Goal: Task Accomplishment & Management: Use online tool/utility

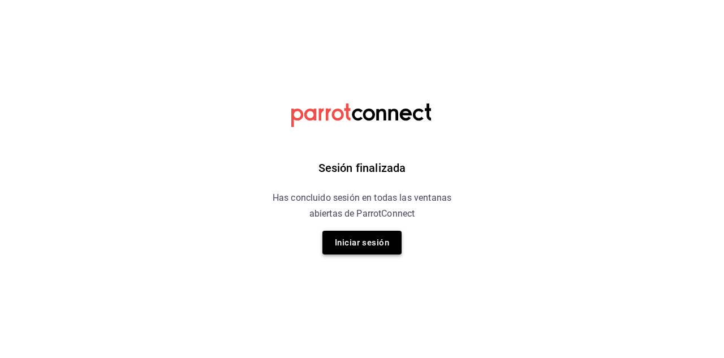
click at [360, 239] on button "Iniciar sesión" at bounding box center [362, 243] width 79 height 24
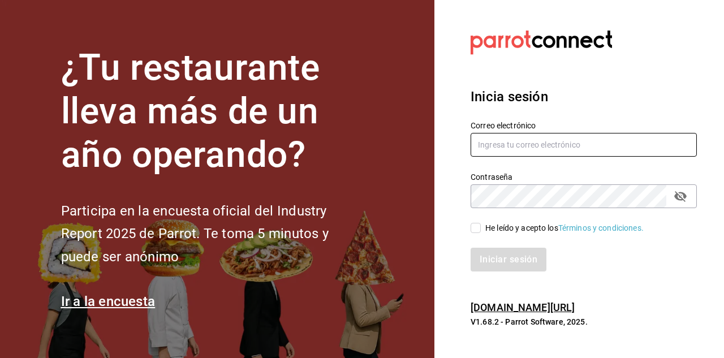
type input "[PERSON_NAME][EMAIL_ADDRESS][DOMAIN_NAME]"
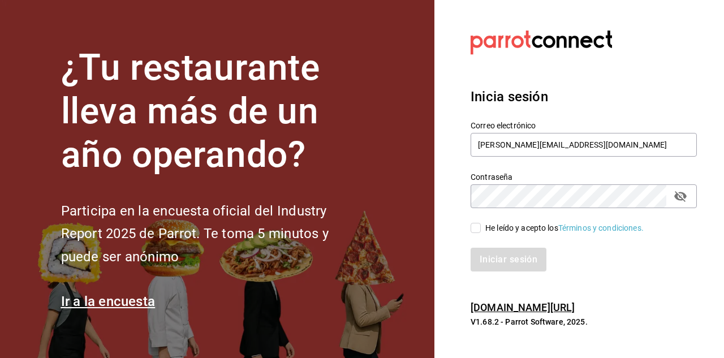
click at [480, 229] on input "He leído y acepto los Términos y condiciones." at bounding box center [476, 228] width 10 height 10
checkbox input "true"
click at [501, 257] on button "Iniciar sesión" at bounding box center [509, 260] width 77 height 24
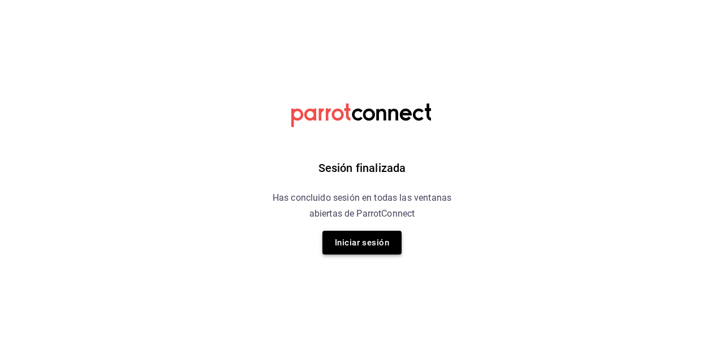
click at [359, 246] on button "Iniciar sesión" at bounding box center [362, 243] width 79 height 24
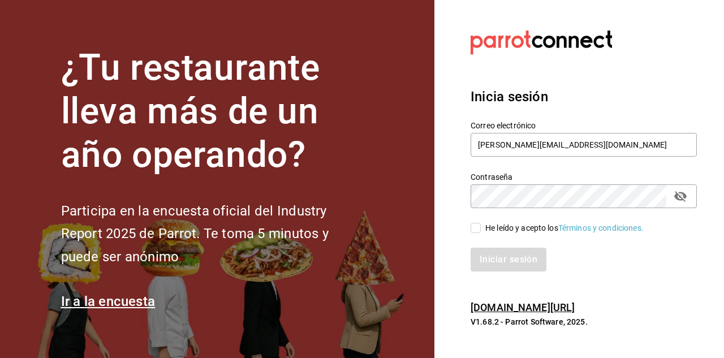
click at [477, 232] on input "He leído y acepto los Términos y condiciones." at bounding box center [476, 228] width 10 height 10
checkbox input "true"
click at [489, 257] on button "Iniciar sesión" at bounding box center [509, 260] width 77 height 24
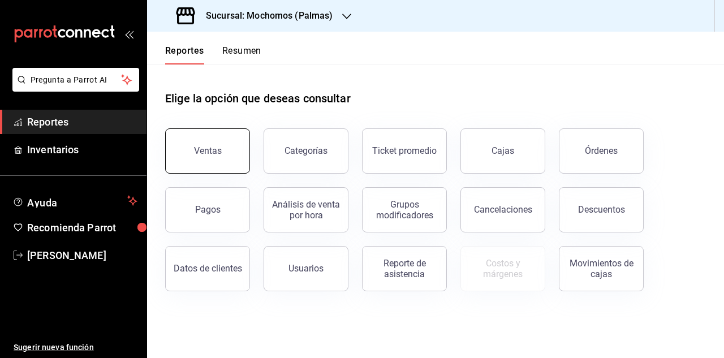
click at [239, 157] on button "Ventas" at bounding box center [207, 150] width 85 height 45
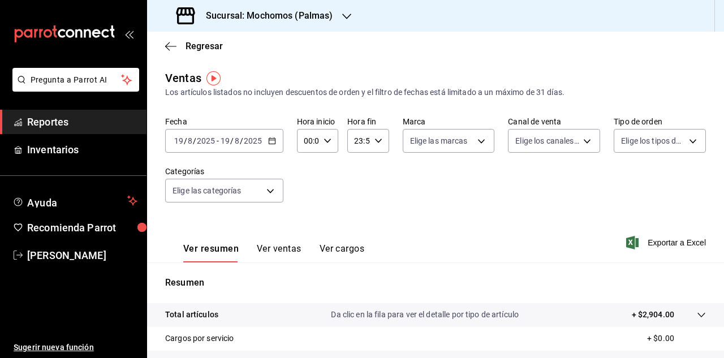
click at [274, 143] on icon "button" at bounding box center [272, 141] width 8 height 8
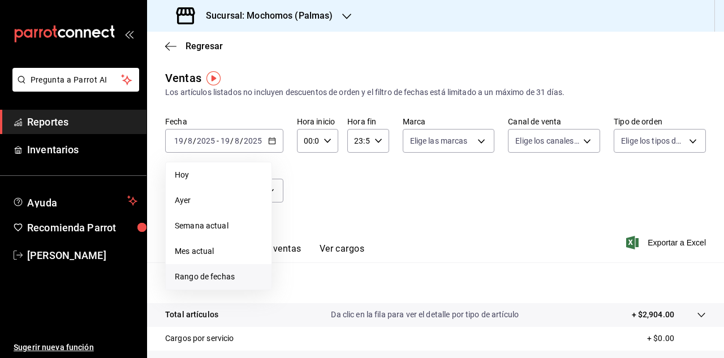
click at [227, 275] on span "Rango de fechas" at bounding box center [219, 277] width 88 height 12
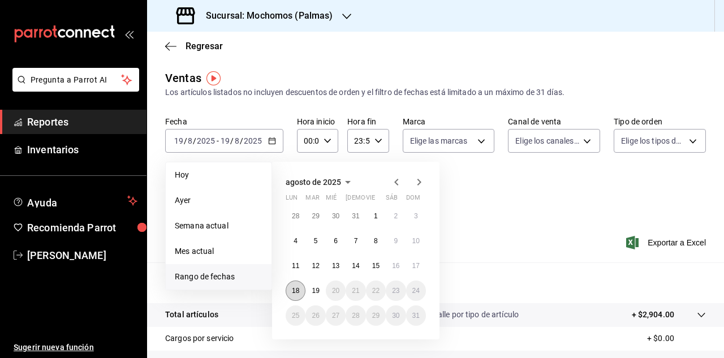
click at [295, 293] on abbr "18" at bounding box center [295, 291] width 7 height 8
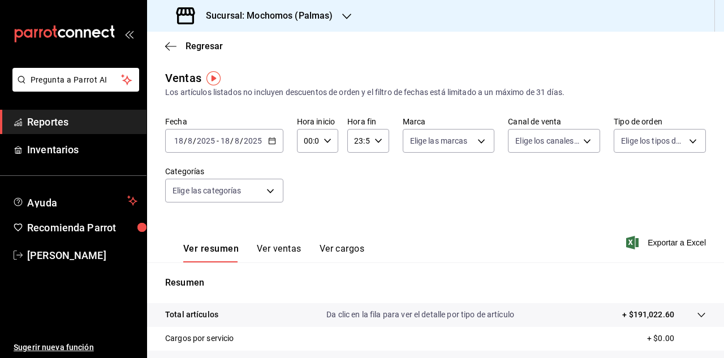
click at [275, 145] on div "2025-08-18 18 / 8 / 2025 - 2025-08-18 18 / 8 / 2025" at bounding box center [224, 141] width 118 height 24
click at [596, 144] on div "Fecha 2025-08-18 18 / 8 / 2025 - 2025-08-18 18 / 8 / 2025 Hora inicio 00:00 Hor…" at bounding box center [435, 167] width 541 height 100
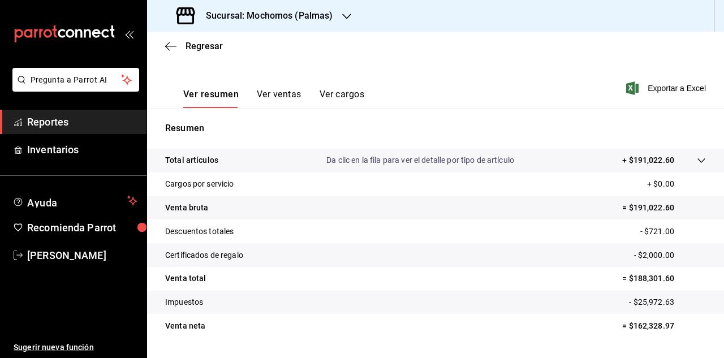
scroll to position [154, 0]
click at [348, 18] on icon "button" at bounding box center [346, 16] width 9 height 9
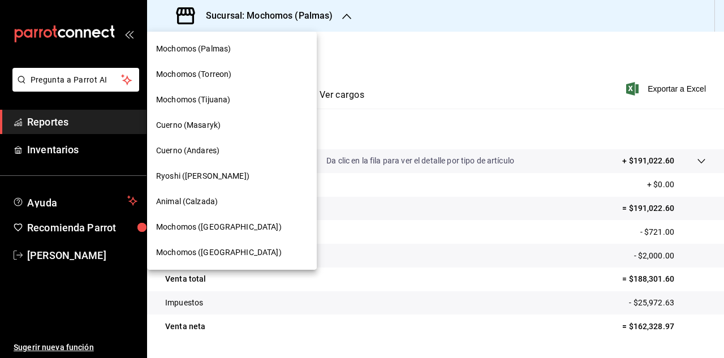
click at [209, 127] on span "Cuerno (Masaryk)" at bounding box center [188, 125] width 65 height 12
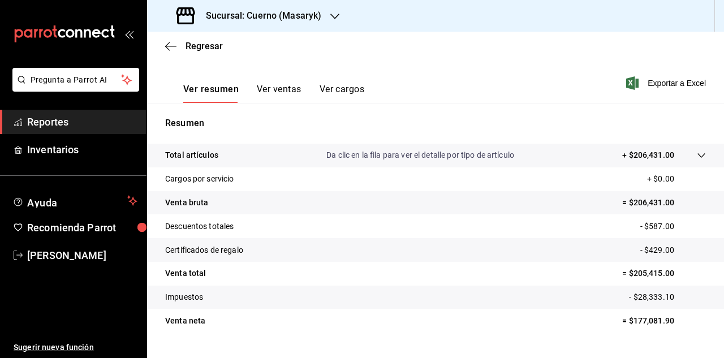
scroll to position [167, 0]
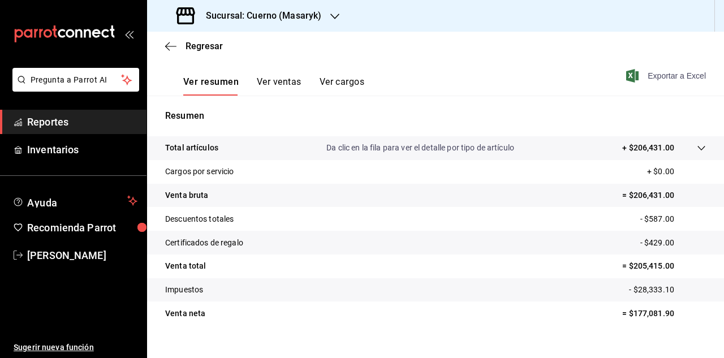
click at [664, 79] on span "Exportar a Excel" at bounding box center [668, 76] width 78 height 14
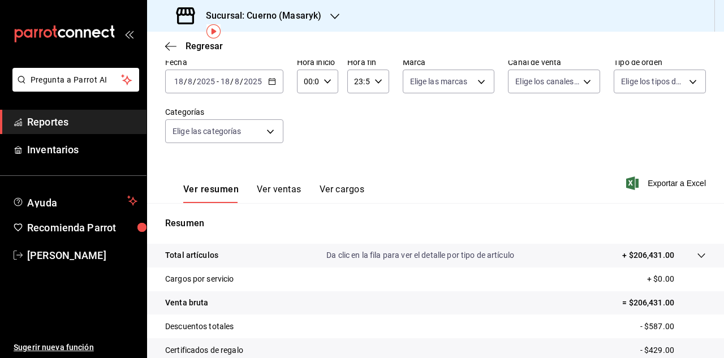
scroll to position [47, 0]
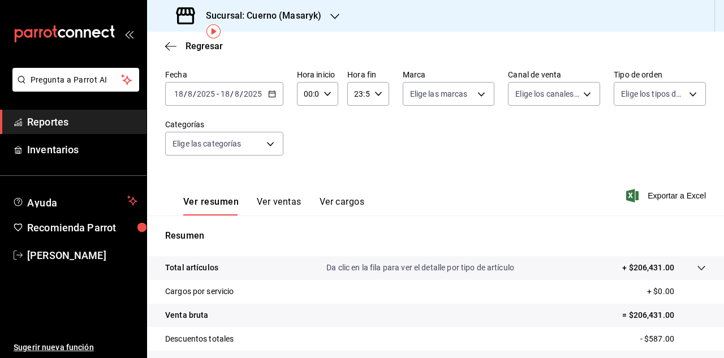
click at [272, 100] on div "2025-08-18 18 / 8 / 2025 - 2025-08-18 18 / 8 / 2025" at bounding box center [224, 94] width 118 height 24
click at [272, 96] on icon "button" at bounding box center [272, 94] width 8 height 8
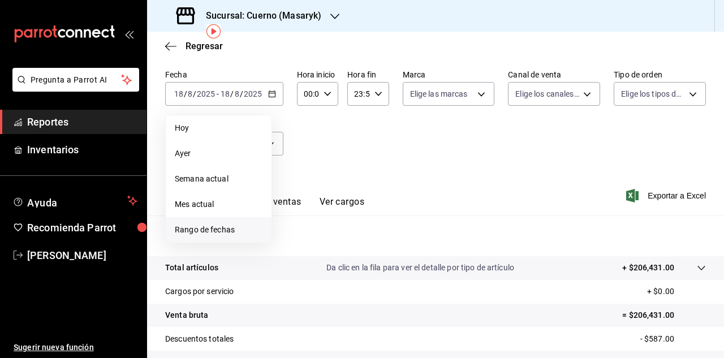
click at [204, 225] on span "Rango de fechas" at bounding box center [219, 230] width 88 height 12
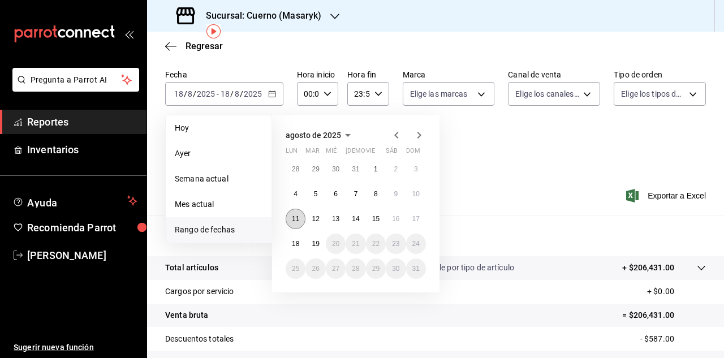
click at [303, 218] on button "11" at bounding box center [296, 219] width 20 height 20
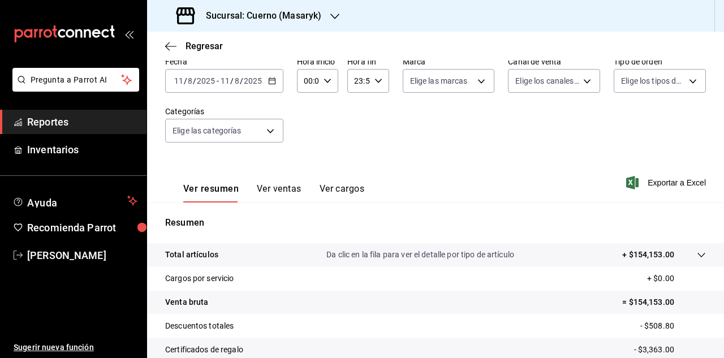
scroll to position [59, 0]
click at [274, 85] on \(Stroke\) "button" at bounding box center [272, 82] width 7 height 6
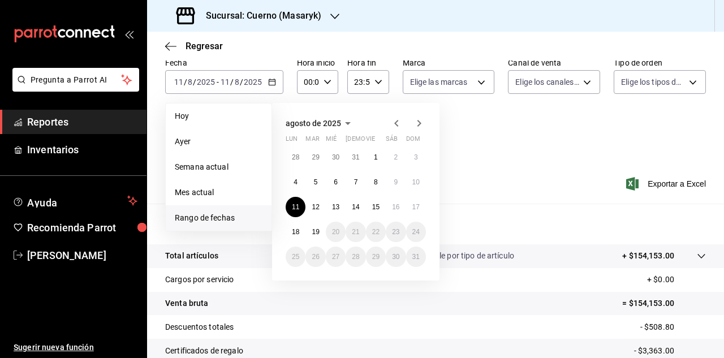
click at [337, 15] on icon "button" at bounding box center [334, 17] width 9 height 6
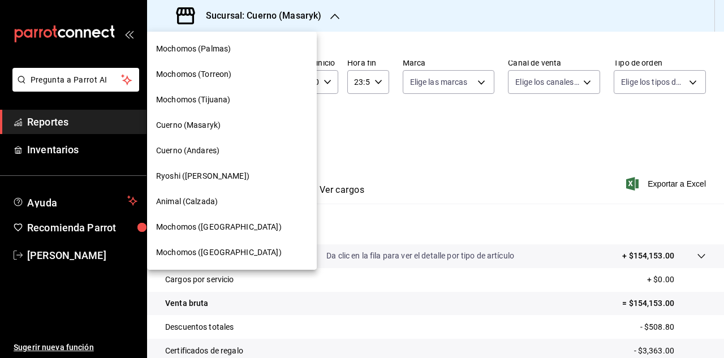
click at [268, 49] on div "Mochomos (Palmas)" at bounding box center [232, 49] width 152 height 12
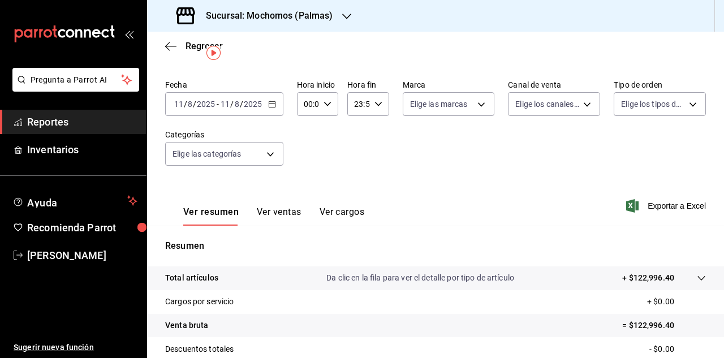
scroll to position [16, 0]
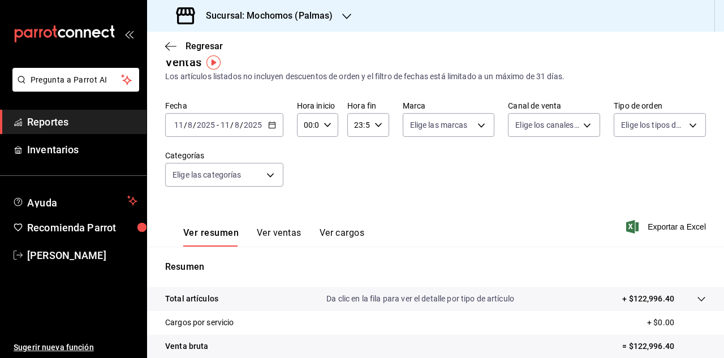
click at [273, 125] on \(Stroke\) "button" at bounding box center [272, 124] width 6 height 1
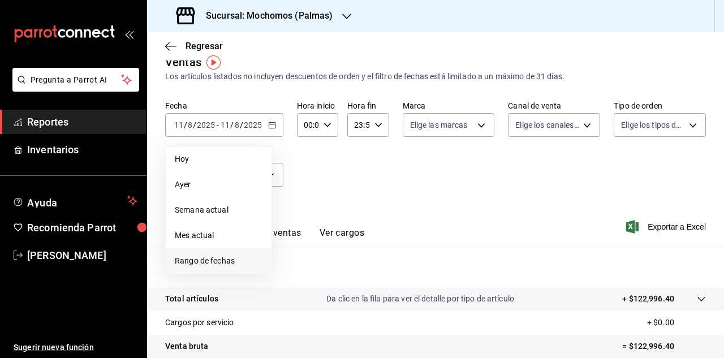
click at [216, 259] on span "Rango de fechas" at bounding box center [219, 261] width 88 height 12
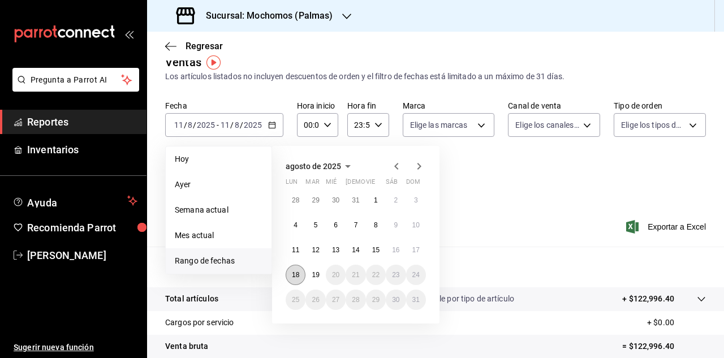
click at [289, 275] on button "18" at bounding box center [296, 275] width 20 height 20
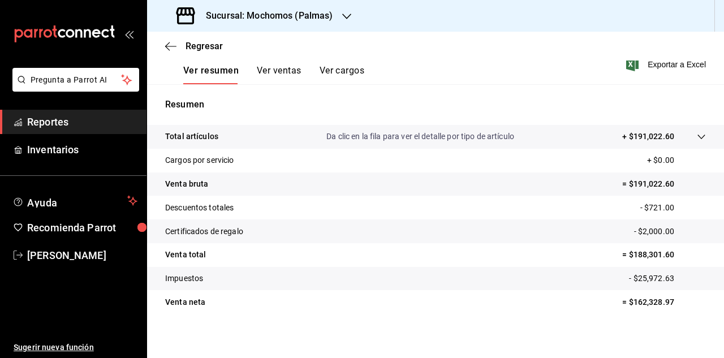
scroll to position [180, 0]
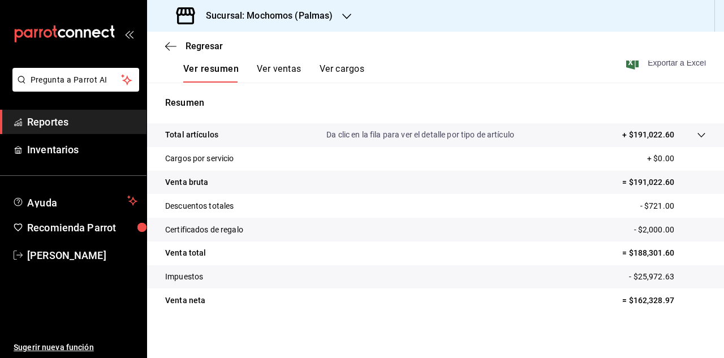
click at [663, 63] on span "Exportar a Excel" at bounding box center [668, 63] width 78 height 14
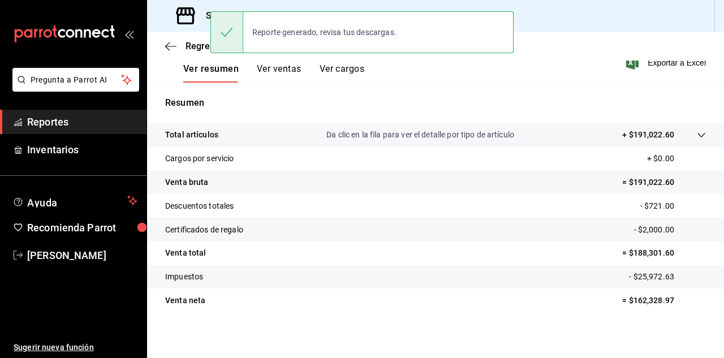
click at [453, 72] on div "Ver resumen Ver ventas Ver cargos Exportar a Excel" at bounding box center [435, 59] width 577 height 46
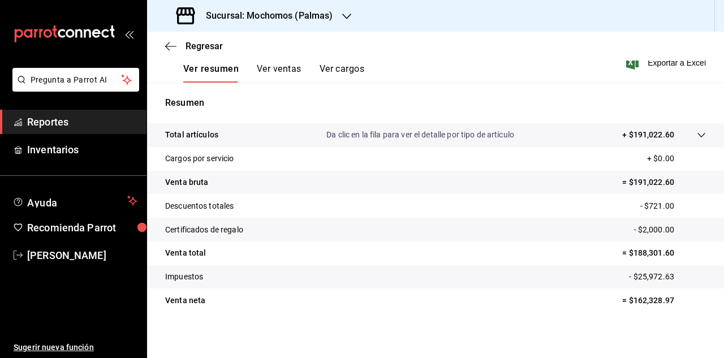
click at [342, 20] on icon "button" at bounding box center [346, 16] width 9 height 9
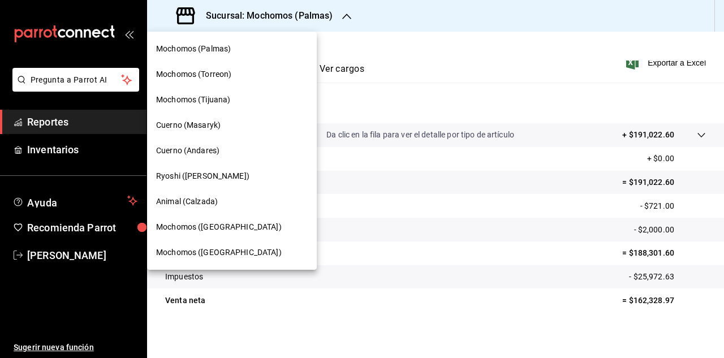
click at [235, 126] on div "Cuerno (Masaryk)" at bounding box center [232, 125] width 152 height 12
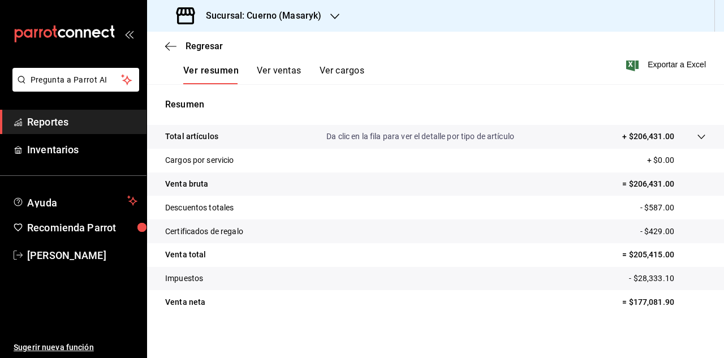
scroll to position [179, 0]
click at [667, 61] on span "Exportar a Excel" at bounding box center [668, 64] width 78 height 14
